Goal: Navigation & Orientation: Find specific page/section

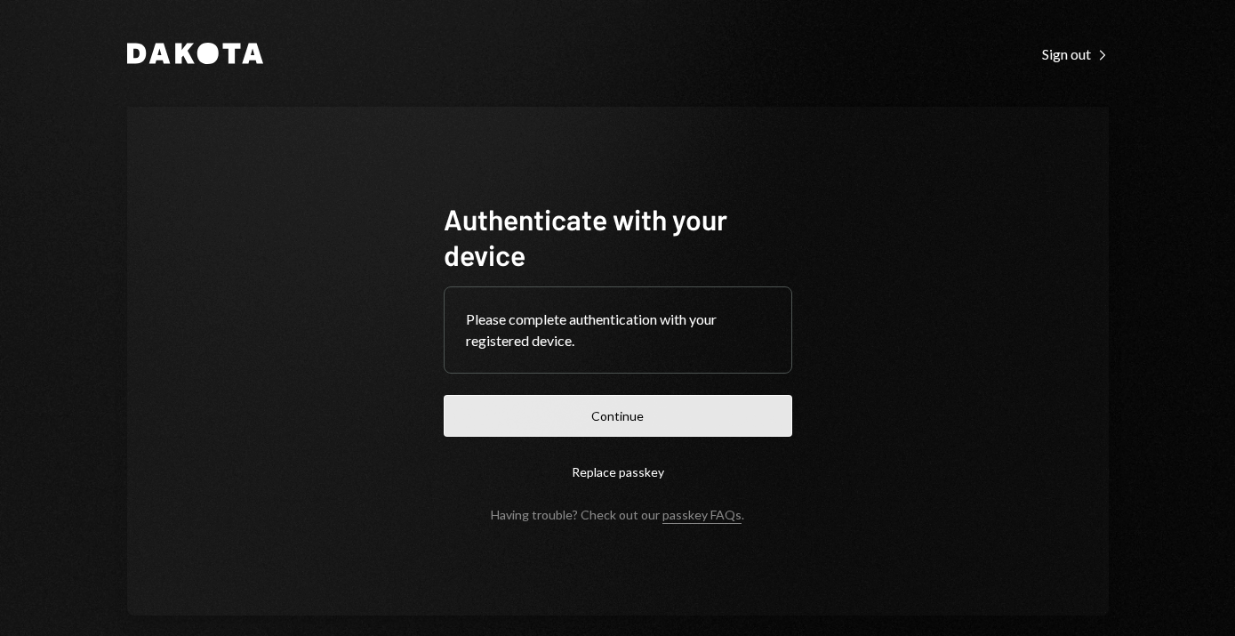
click at [631, 413] on button "Continue" at bounding box center [618, 416] width 349 height 42
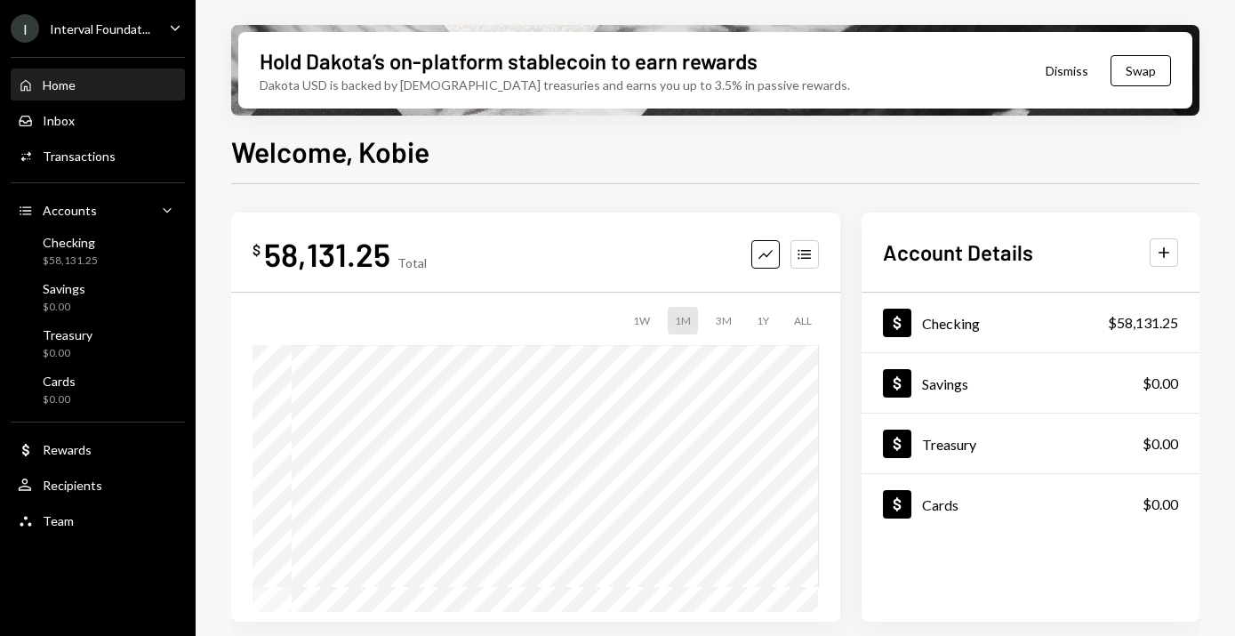
click at [126, 26] on div "Interval Foundat..." at bounding box center [100, 28] width 100 height 15
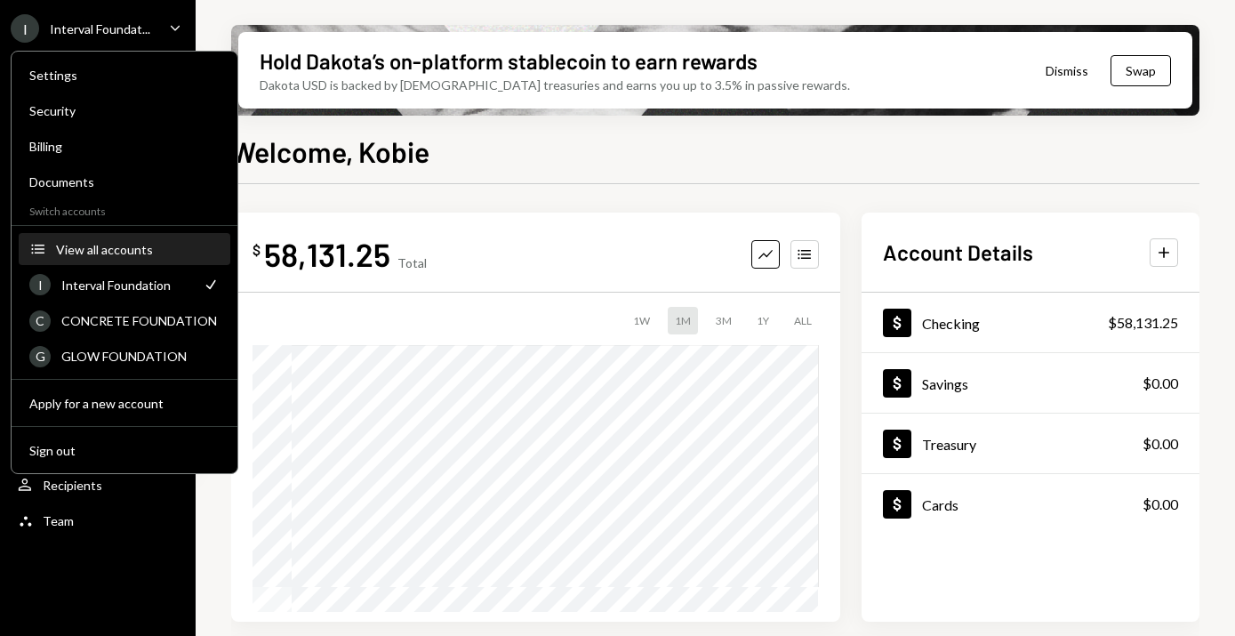
click at [100, 245] on div "View all accounts" at bounding box center [138, 249] width 164 height 15
